Goal: Information Seeking & Learning: Find specific fact

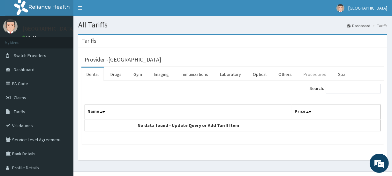
click at [310, 72] on link "Procedures" at bounding box center [314, 74] width 33 height 13
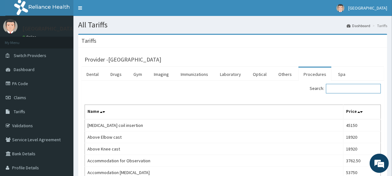
click at [347, 90] on input "Search:" at bounding box center [353, 89] width 55 height 10
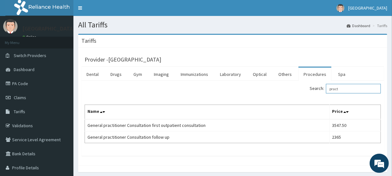
drag, startPoint x: 350, startPoint y: 88, endPoint x: 332, endPoint y: 89, distance: 17.9
click at [332, 89] on input "pract" at bounding box center [353, 89] width 55 height 10
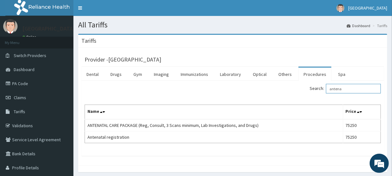
click at [339, 90] on input "antena" at bounding box center [353, 89] width 55 height 10
type input "antena"
click at [22, 98] on span "Claims" at bounding box center [20, 98] width 12 height 6
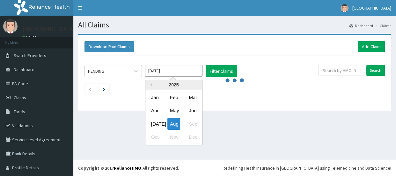
click at [149, 71] on input "Aug 2025" at bounding box center [173, 70] width 57 height 11
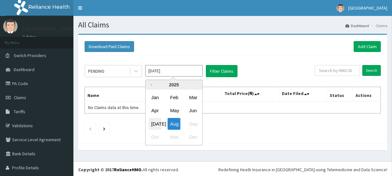
click at [155, 121] on div "Jul" at bounding box center [155, 124] width 13 height 12
type input "Jul 2025"
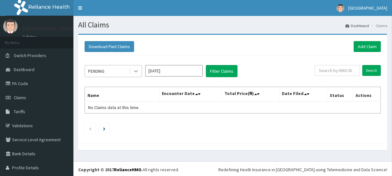
click at [131, 72] on div at bounding box center [135, 70] width 11 height 11
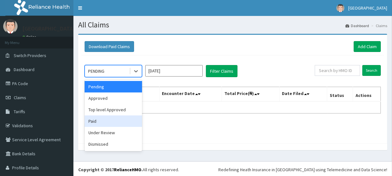
click at [113, 119] on div "Paid" at bounding box center [113, 120] width 57 height 11
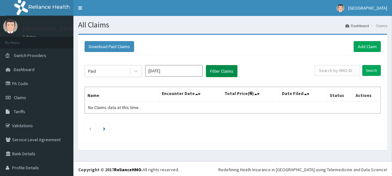
click at [216, 68] on button "Filter Claims" at bounding box center [222, 71] width 32 height 12
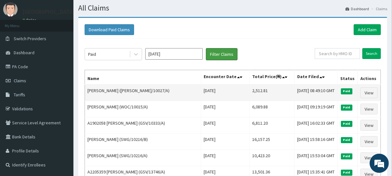
scroll to position [29, 0]
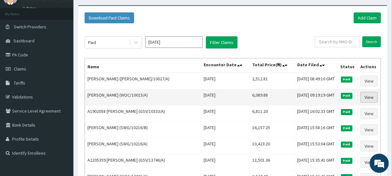
click at [365, 95] on link "View" at bounding box center [368, 97] width 17 height 11
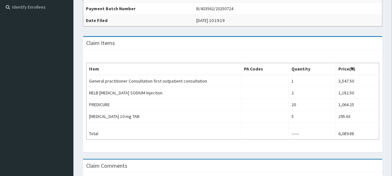
scroll to position [87, 0]
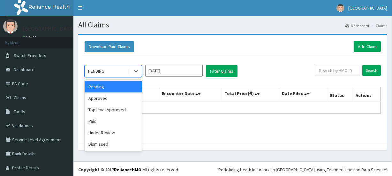
click at [110, 68] on div "PENDING" at bounding box center [107, 71] width 44 height 10
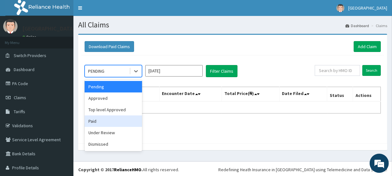
click at [107, 120] on div "Paid" at bounding box center [113, 120] width 57 height 11
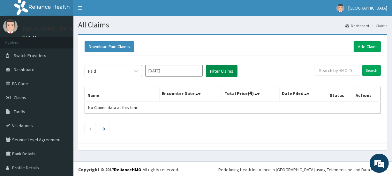
click at [221, 71] on button "Filter Claims" at bounding box center [222, 71] width 32 height 12
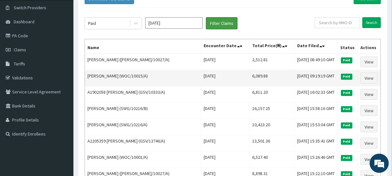
scroll to position [58, 0]
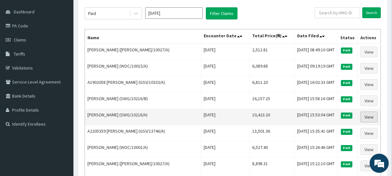
click at [372, 118] on link "View" at bounding box center [368, 117] width 17 height 11
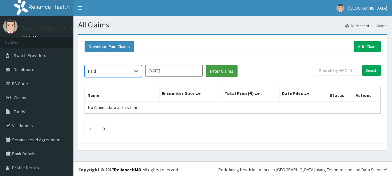
click at [220, 71] on button "Filter Claims" at bounding box center [222, 71] width 32 height 12
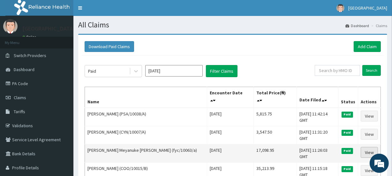
click at [366, 147] on link "View" at bounding box center [368, 152] width 17 height 11
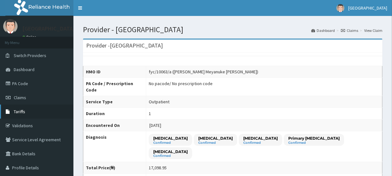
click at [40, 112] on link "Tariffs" at bounding box center [36, 112] width 73 height 14
click at [22, 82] on link "PA Code" at bounding box center [36, 84] width 73 height 14
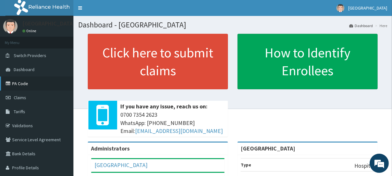
click at [29, 85] on link "PA Code" at bounding box center [36, 84] width 73 height 14
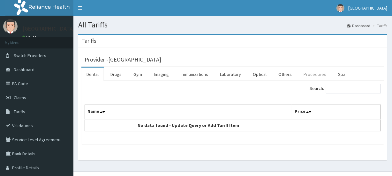
click at [306, 75] on link "Procedures" at bounding box center [314, 74] width 33 height 13
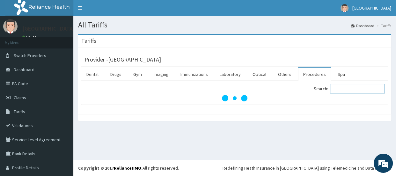
click at [339, 89] on input "Search:" at bounding box center [357, 89] width 55 height 10
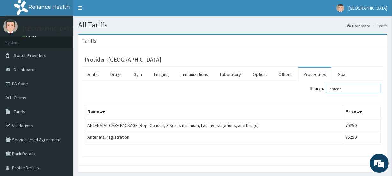
type input "antena"
click at [112, 74] on link "Drugs" at bounding box center [115, 74] width 21 height 13
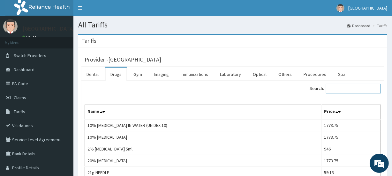
click at [351, 89] on input "Search:" at bounding box center [353, 89] width 55 height 10
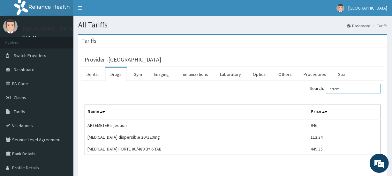
click at [342, 90] on input "artem" at bounding box center [353, 89] width 55 height 10
click at [342, 90] on input "atorv" at bounding box center [353, 89] width 55 height 10
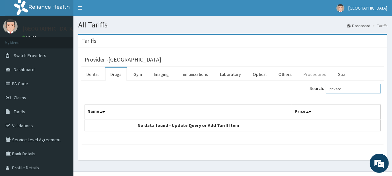
type input "private"
click at [309, 73] on link "Procedures" at bounding box center [314, 74] width 33 height 13
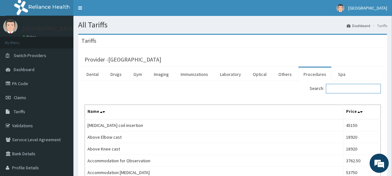
click at [339, 89] on input "Search:" at bounding box center [353, 89] width 55 height 10
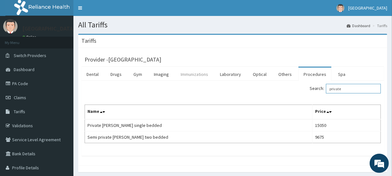
type input "private"
click at [195, 73] on link "Immunizations" at bounding box center [194, 74] width 38 height 13
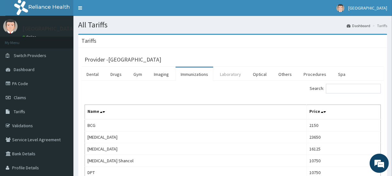
click at [238, 76] on link "Laboratory" at bounding box center [230, 74] width 31 height 13
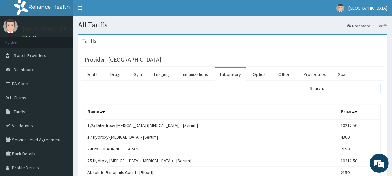
click at [341, 89] on input "Search:" at bounding box center [353, 89] width 55 height 10
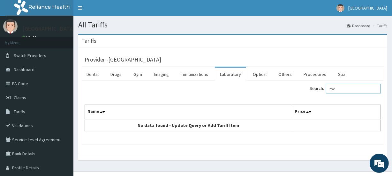
type input "m"
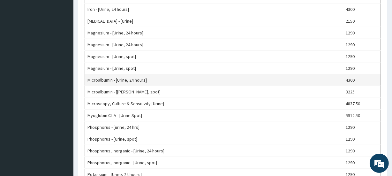
scroll to position [464, 0]
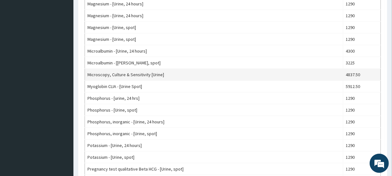
click at [147, 74] on td "Microscopy, Culture & Sensitivity [Urine]" at bounding box center [214, 75] width 258 height 12
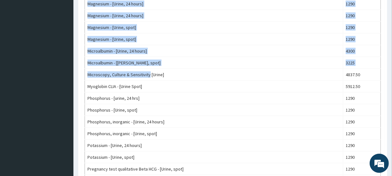
drag, startPoint x: 147, startPoint y: 74, endPoint x: 78, endPoint y: 73, distance: 68.9
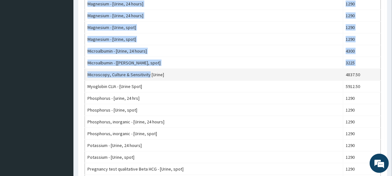
click at [89, 73] on td "Microscopy, Culture & Sensitivity [Urine]" at bounding box center [214, 75] width 258 height 12
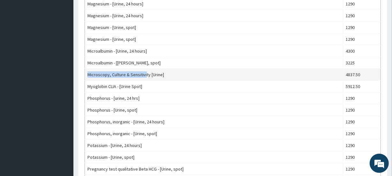
drag, startPoint x: 88, startPoint y: 73, endPoint x: 144, endPoint y: 76, distance: 55.9
click at [144, 76] on td "Microscopy, Culture & Sensitivity [Urine]" at bounding box center [214, 75] width 258 height 12
copy td "Microscopy, Culture & Sensitivi"
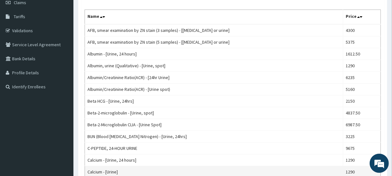
scroll to position [0, 0]
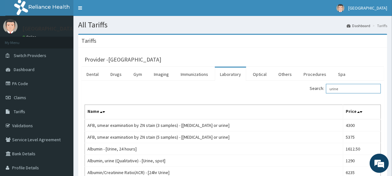
drag, startPoint x: 350, startPoint y: 89, endPoint x: 313, endPoint y: 89, distance: 37.6
click at [313, 89] on div "Search: urine" at bounding box center [308, 89] width 143 height 11
paste input "Microscopy, Culture & Sensitivi"
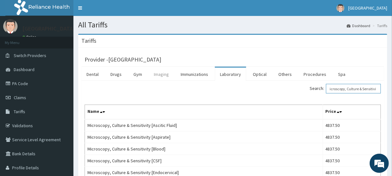
type input "Microscopy, Culture & Sensitivi"
click at [162, 75] on link "Imaging" at bounding box center [161, 74] width 25 height 13
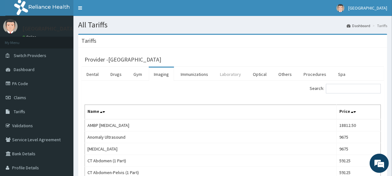
click at [238, 76] on link "Laboratory" at bounding box center [230, 74] width 31 height 13
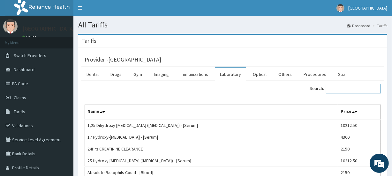
click at [346, 88] on input "Search:" at bounding box center [353, 89] width 55 height 10
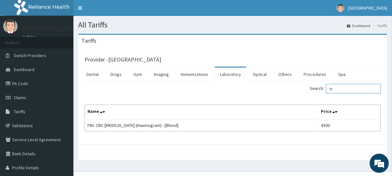
type input "f"
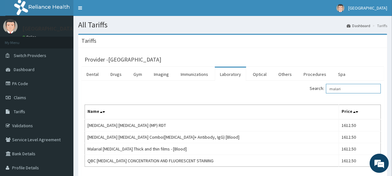
click at [336, 87] on input "malari" at bounding box center [353, 89] width 55 height 10
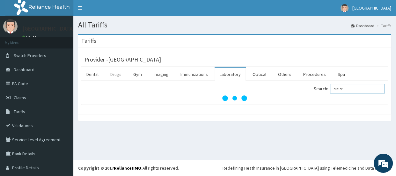
type input "diclof"
click at [114, 76] on link "Drugs" at bounding box center [115, 74] width 21 height 13
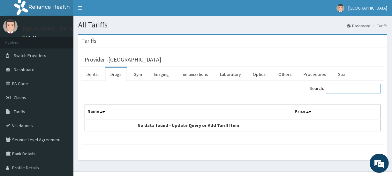
click at [357, 92] on input "Search:" at bounding box center [353, 89] width 55 height 10
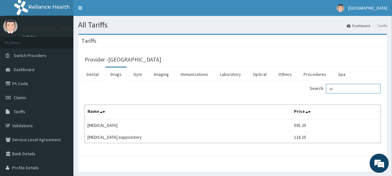
type input "d"
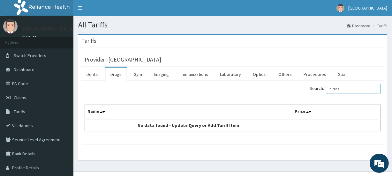
click at [337, 90] on input "nitraz" at bounding box center [353, 89] width 55 height 10
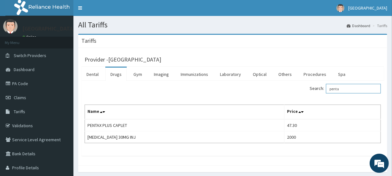
click at [342, 86] on input "penta" at bounding box center [353, 89] width 55 height 10
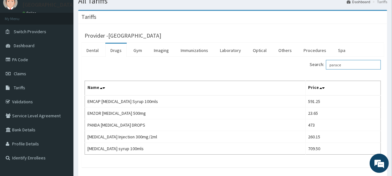
scroll to position [29, 0]
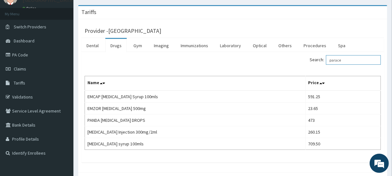
click at [342, 60] on input "parace" at bounding box center [353, 60] width 55 height 10
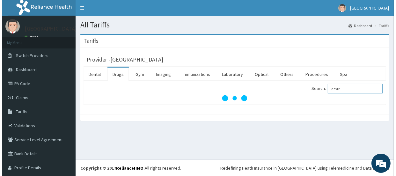
scroll to position [0, 0]
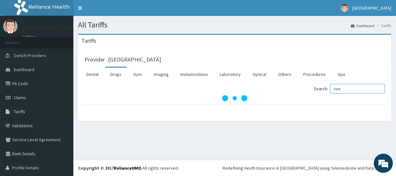
type input "dext"
